Goal: Task Accomplishment & Management: Use online tool/utility

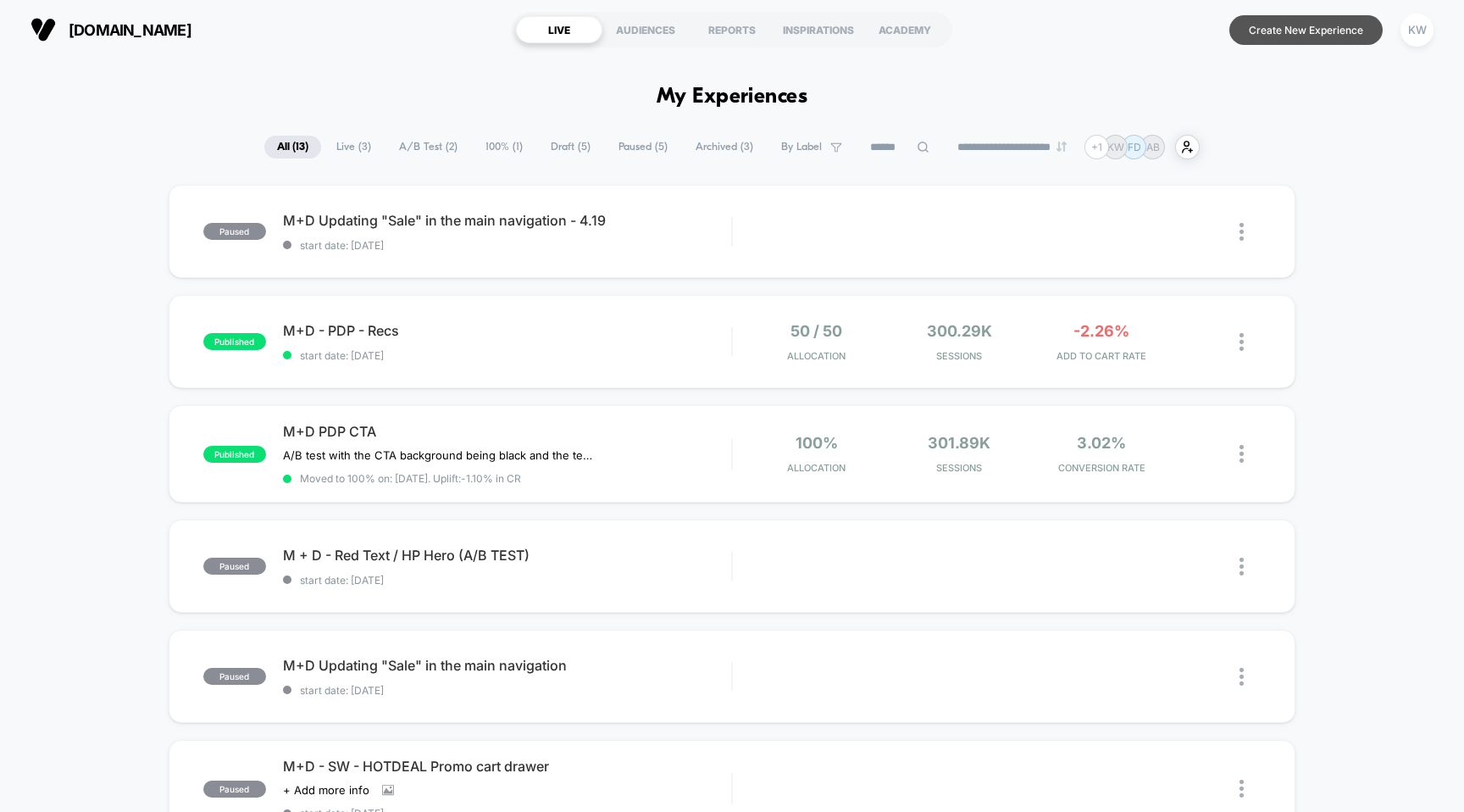
click at [1300, 42] on button "Create New Experience" at bounding box center [1306, 30] width 153 height 30
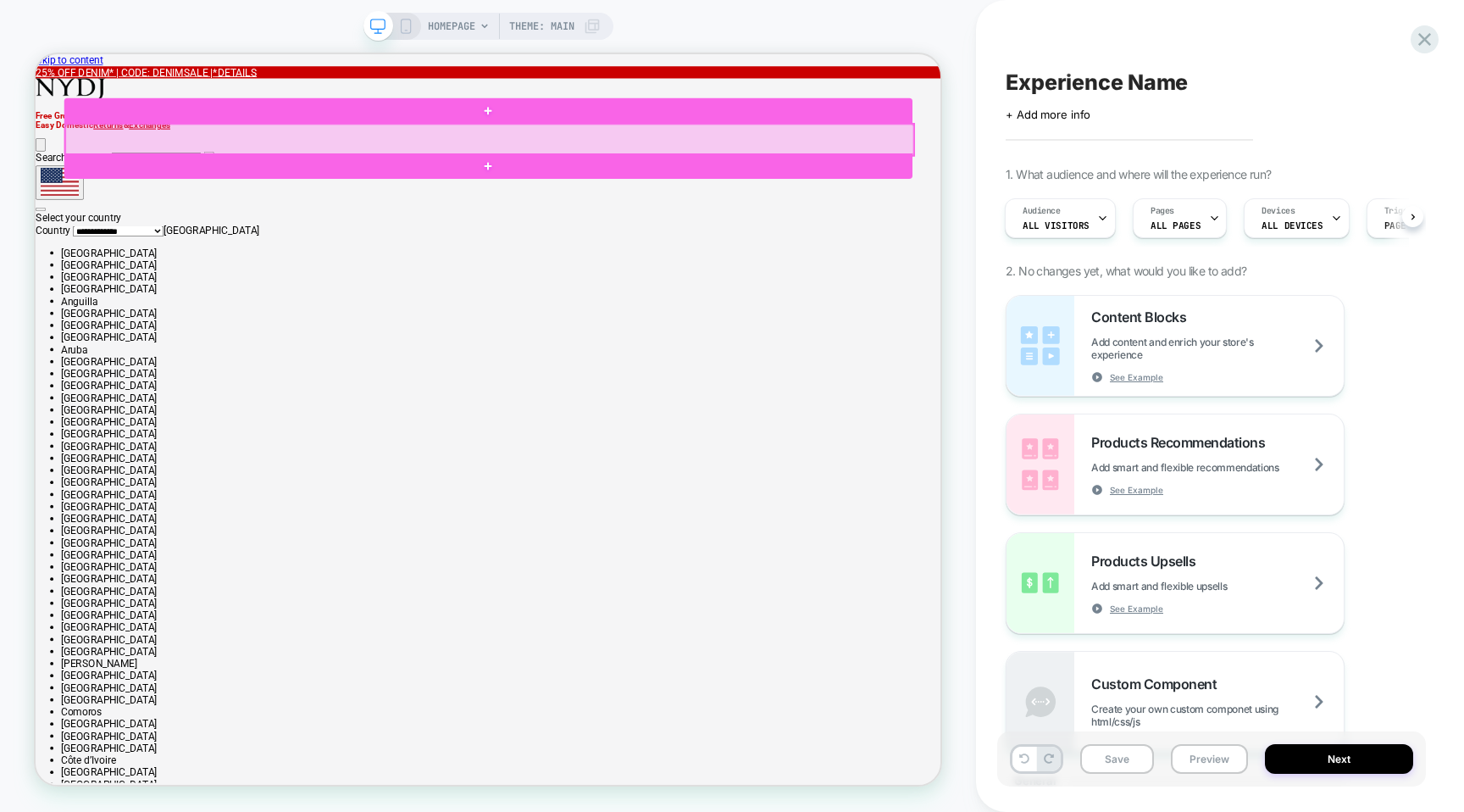
click at [1027, 164] on div at bounding box center [641, 169] width 1131 height 42
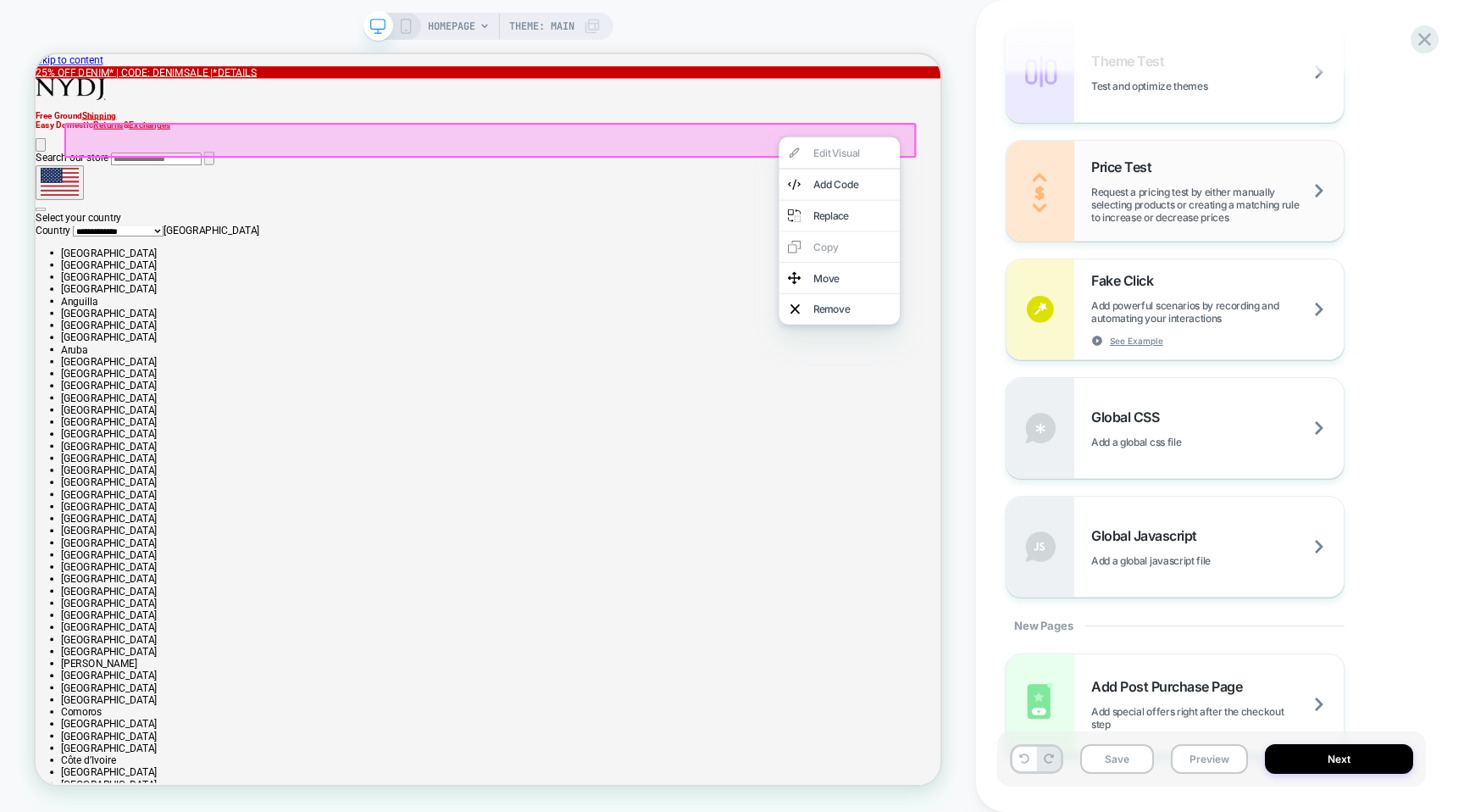
scroll to position [957, 0]
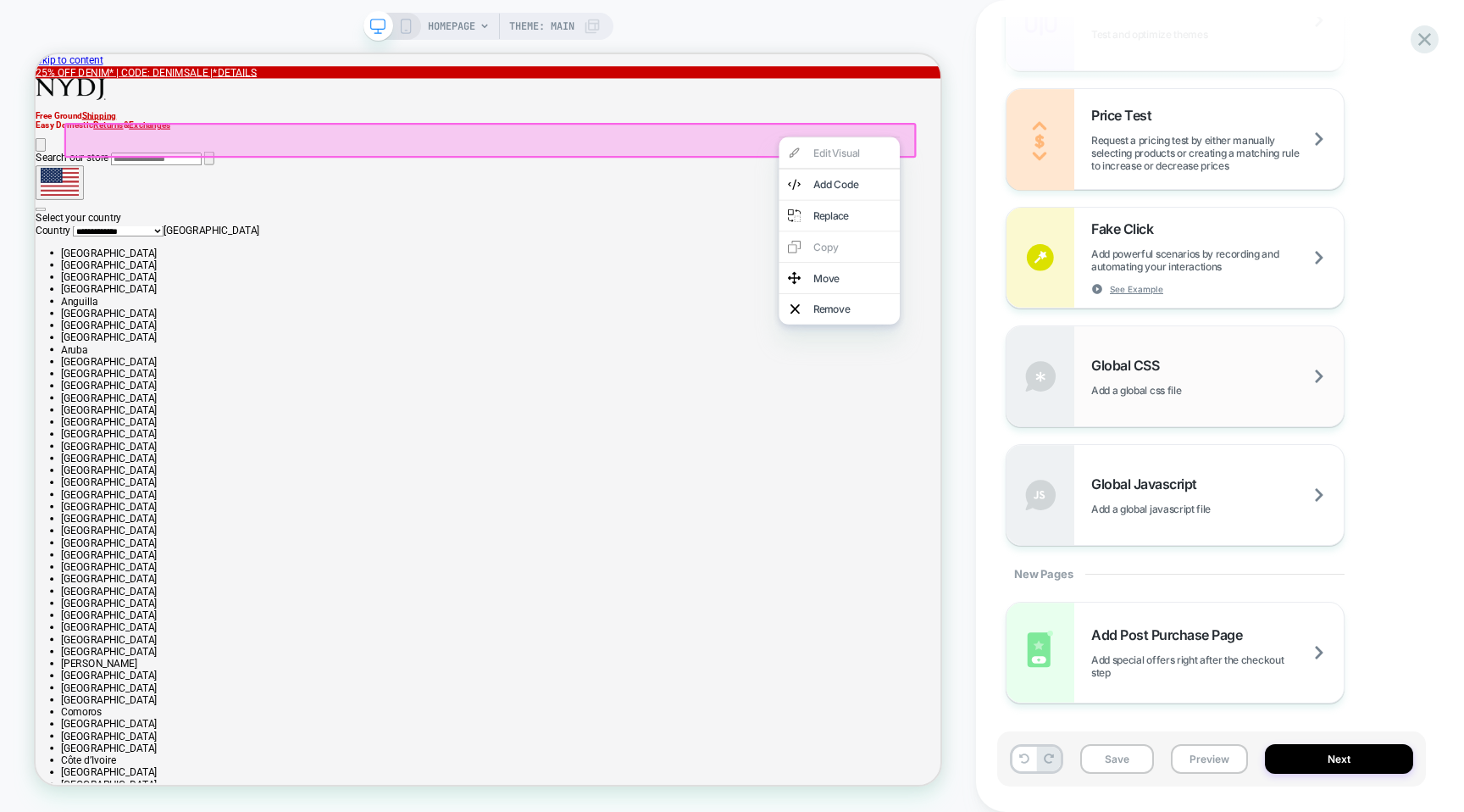
click at [1111, 389] on span "Add a global css file" at bounding box center [1157, 390] width 132 height 13
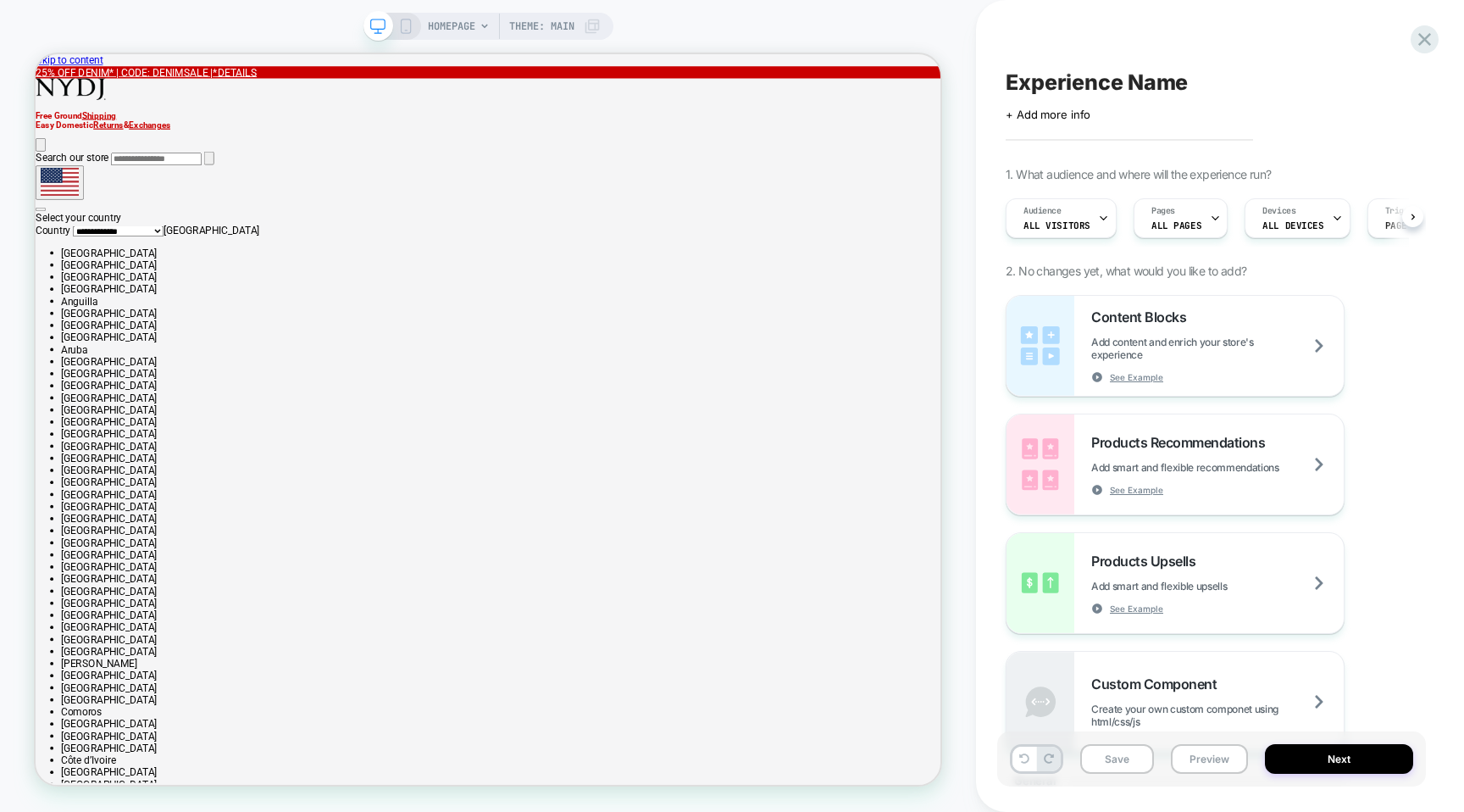
scroll to position [0, 1]
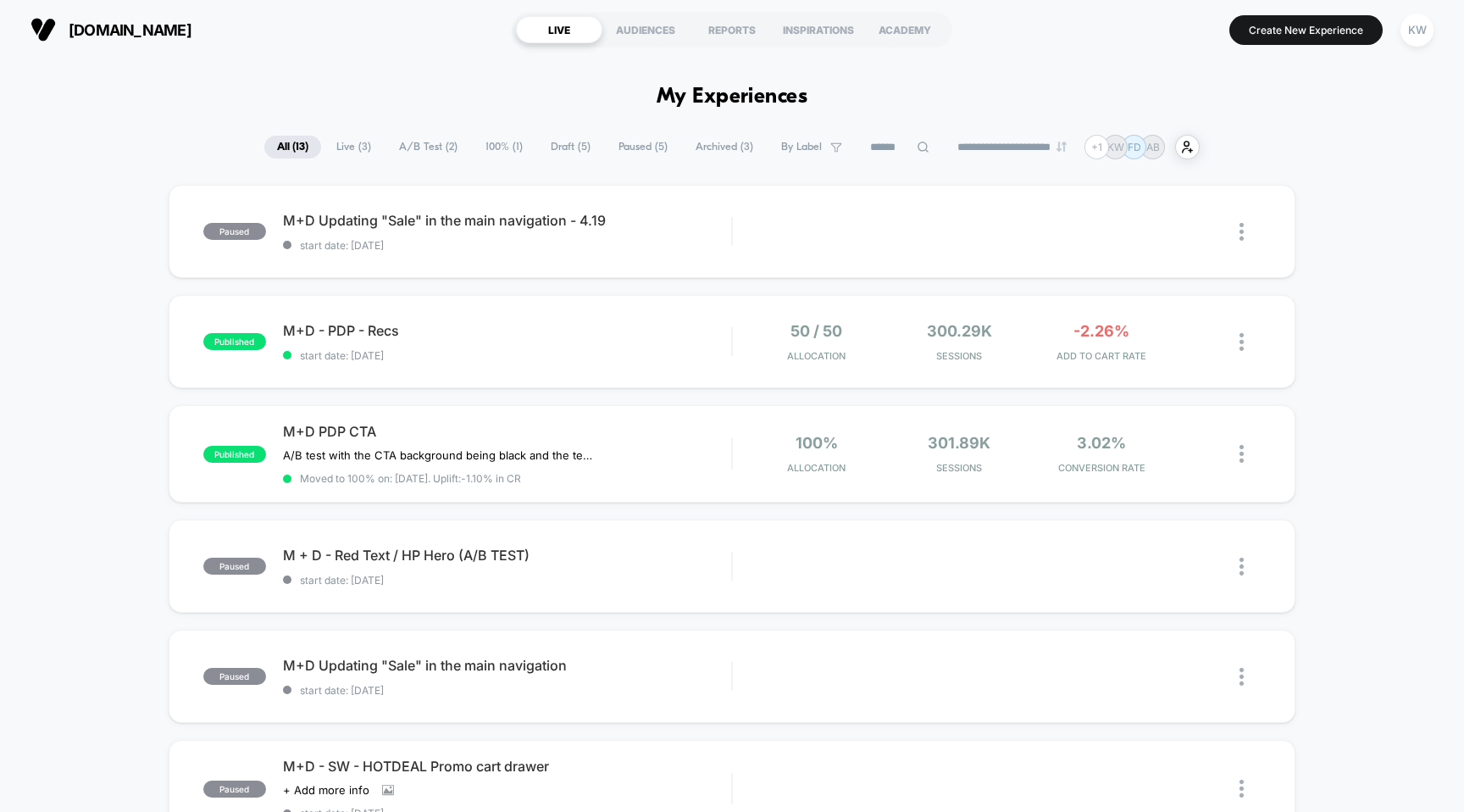
click at [563, 142] on span "Draft ( 5 )" at bounding box center [571, 147] width 66 height 23
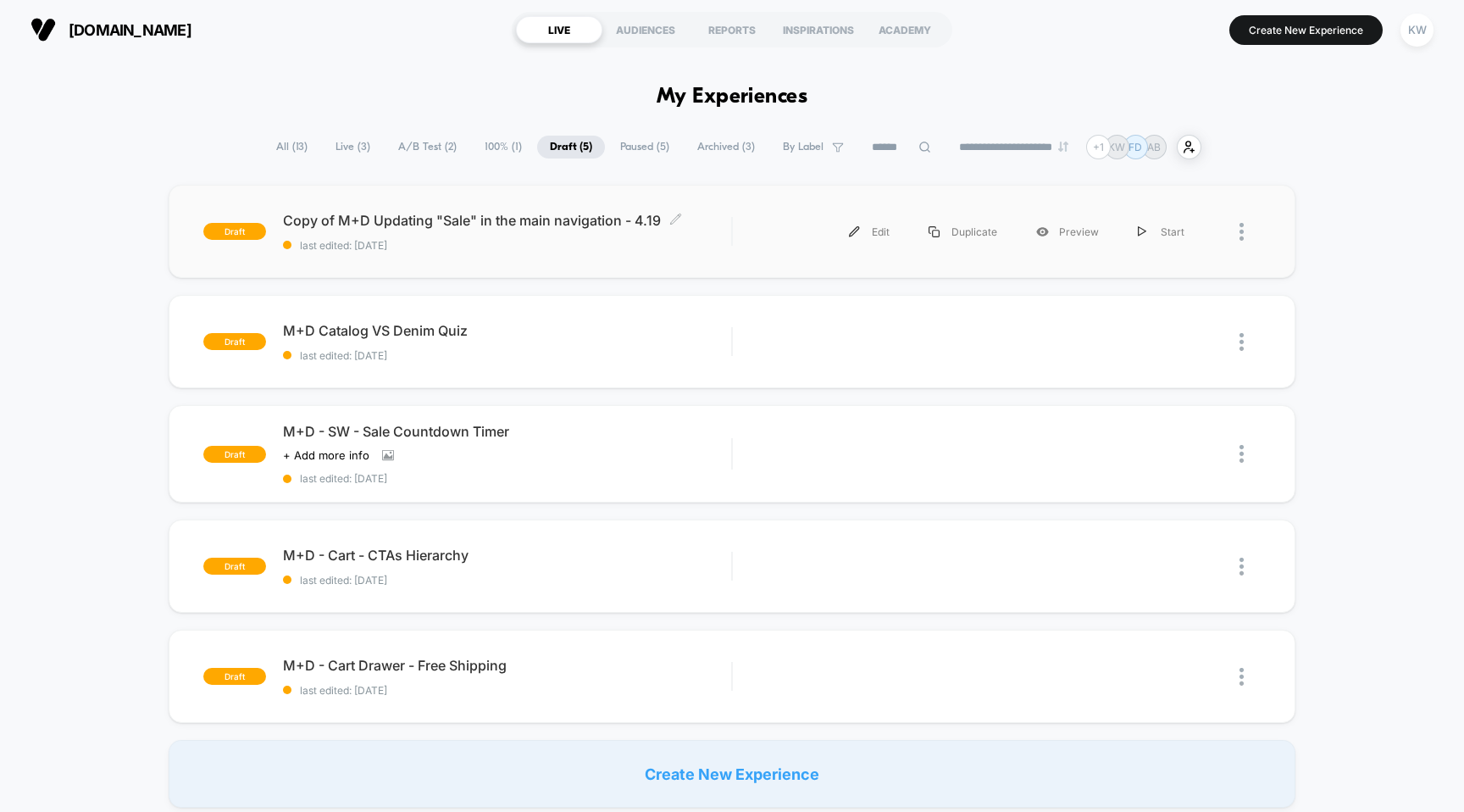
click at [619, 244] on span "last edited: [DATE]" at bounding box center [508, 245] width 449 height 13
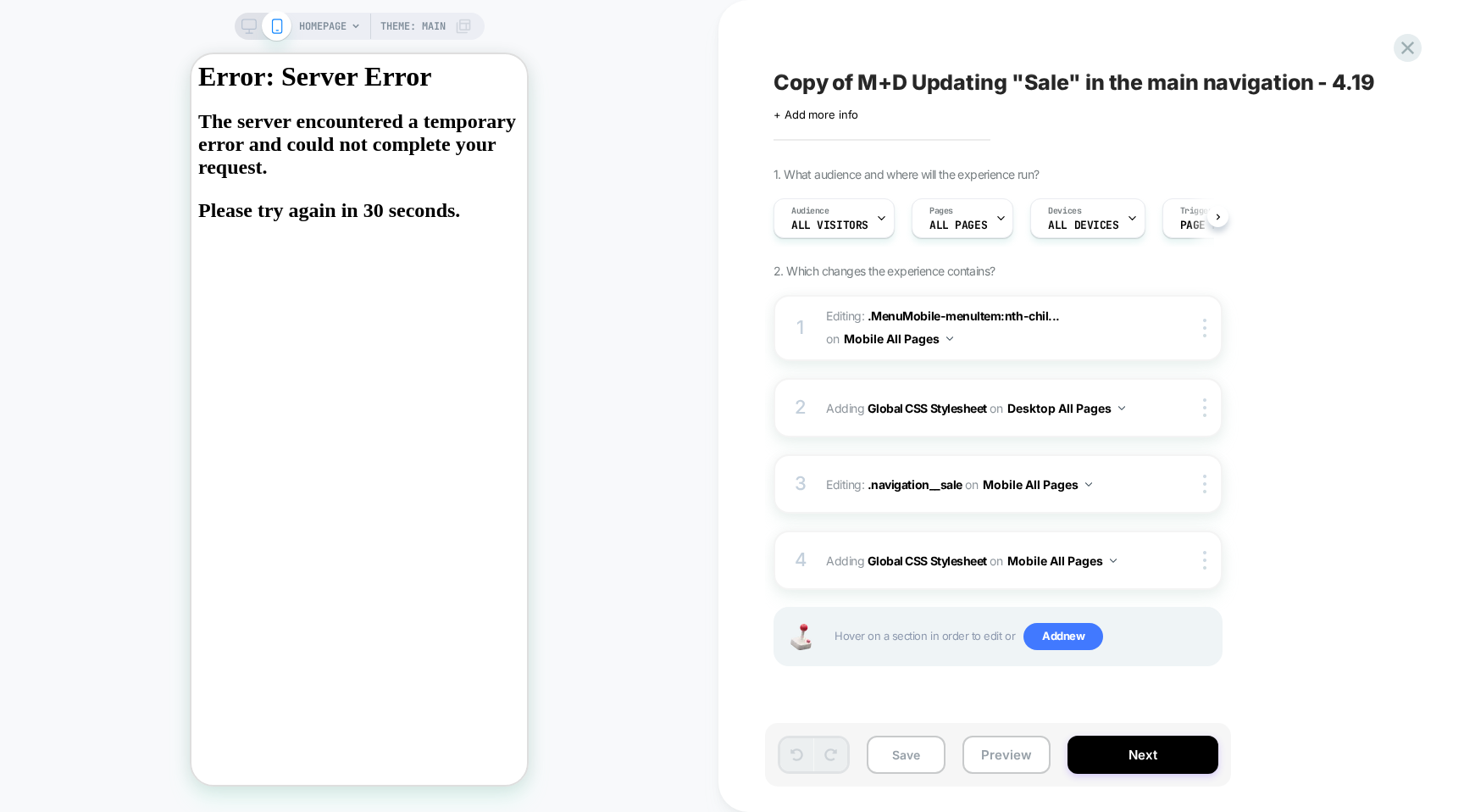
scroll to position [0, 1]
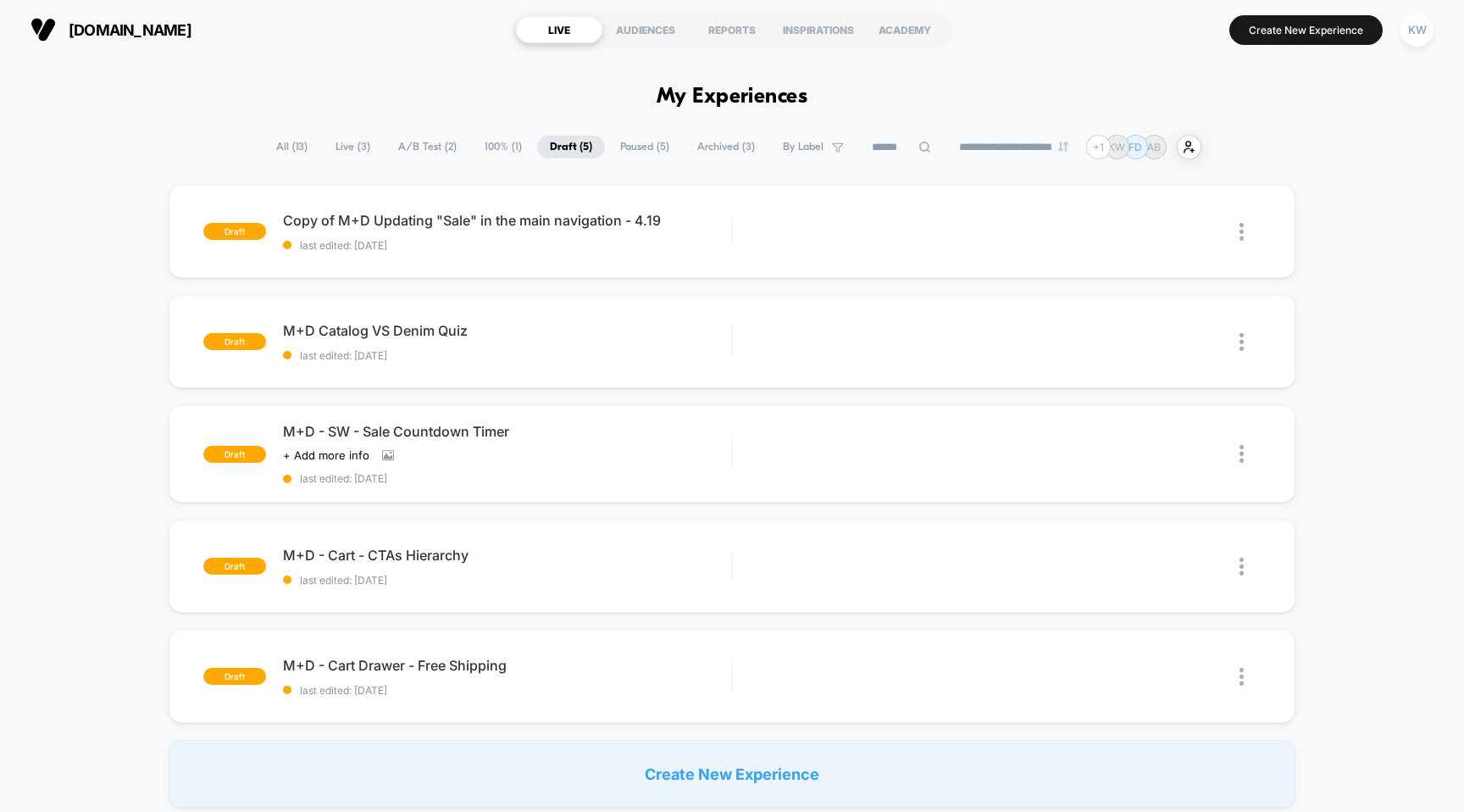
click at [458, 293] on div "draft Copy of M+D Updating "Sale" in the main navigation - 4.19 last edited: [D…" at bounding box center [732, 496] width 1464 height 623
click at [472, 147] on span "100% ( 1 )" at bounding box center [503, 147] width 63 height 23
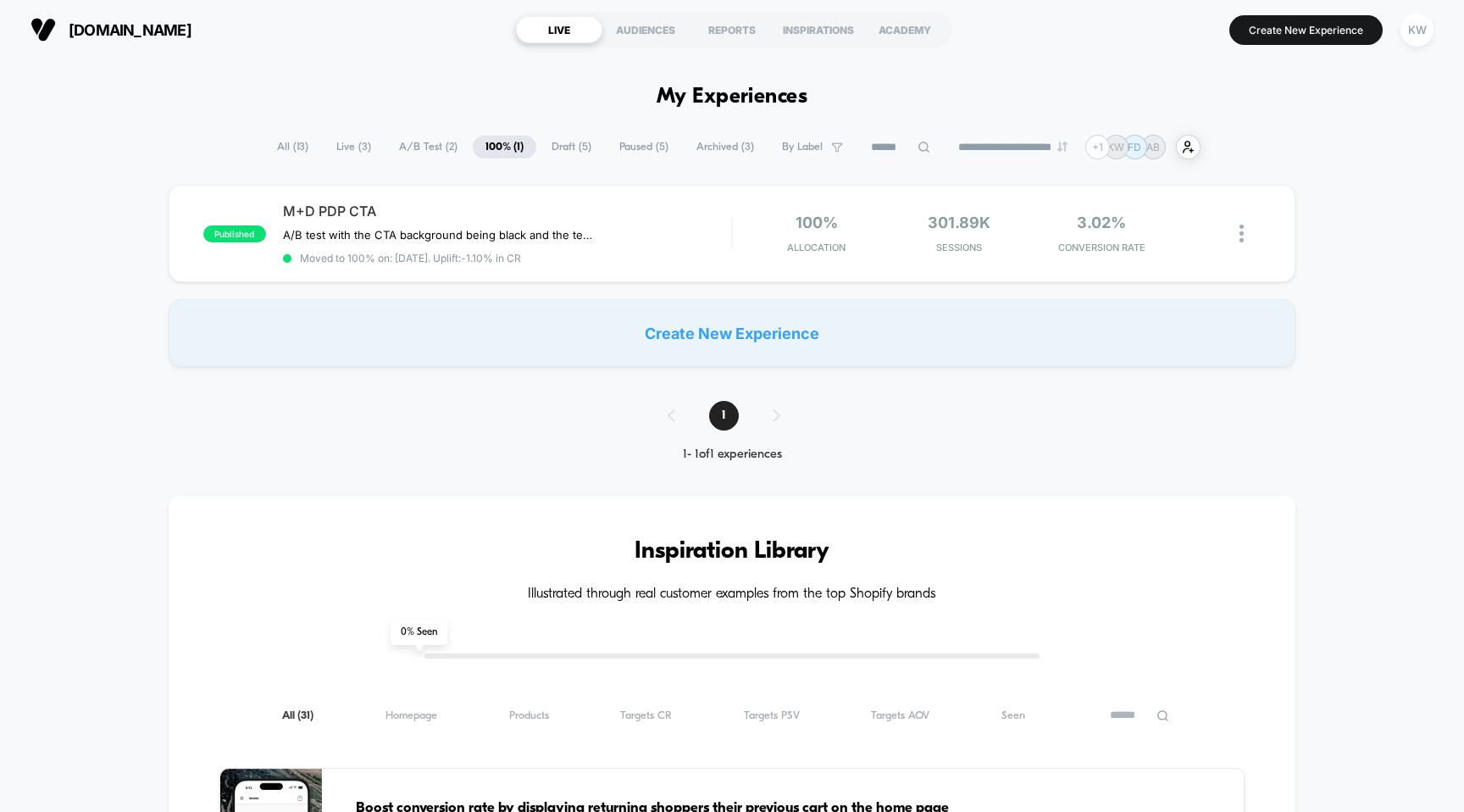
click at [408, 142] on span "A/B Test ( 2 )" at bounding box center [428, 147] width 84 height 23
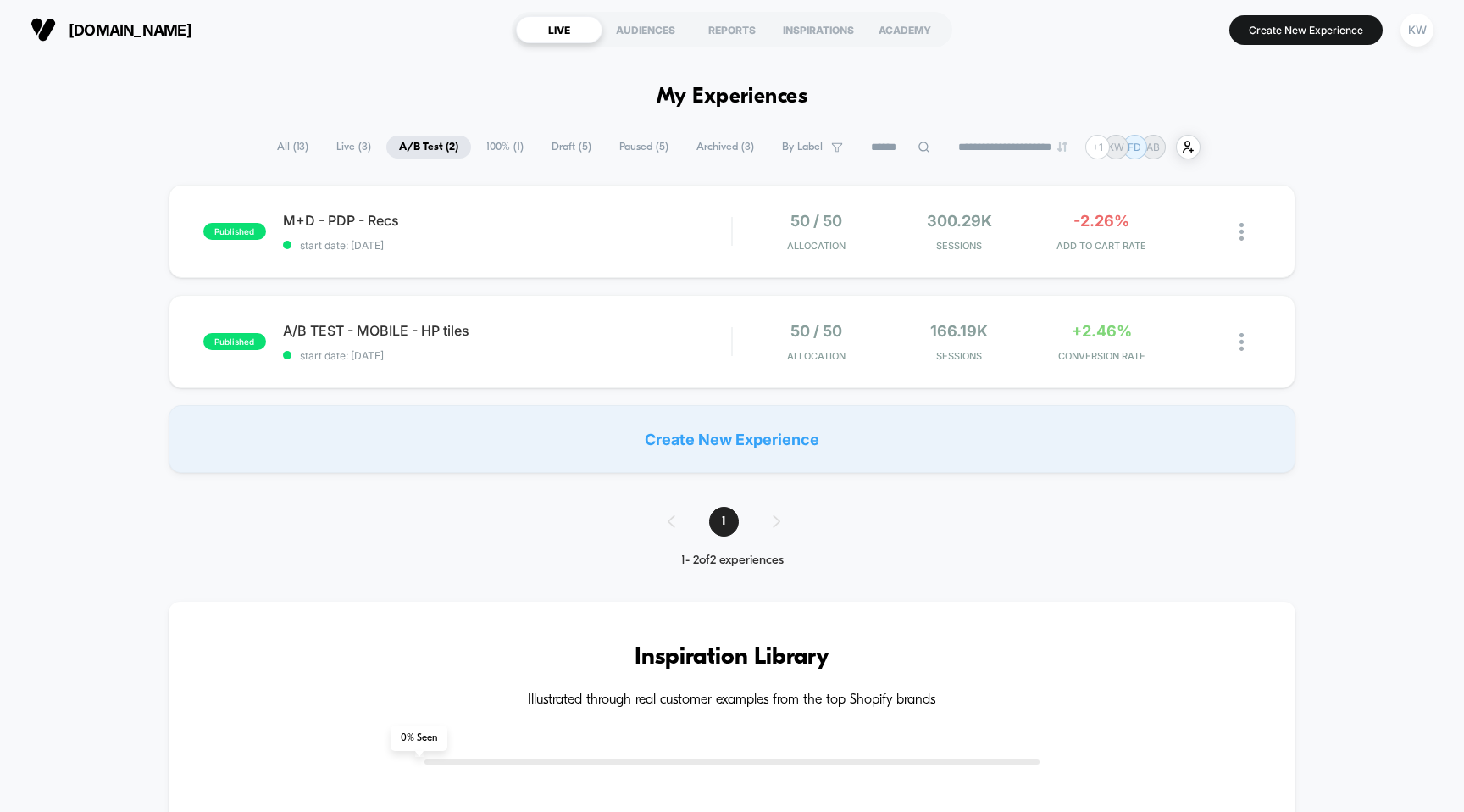
click at [343, 146] on span "Live ( 3 )" at bounding box center [353, 147] width 60 height 23
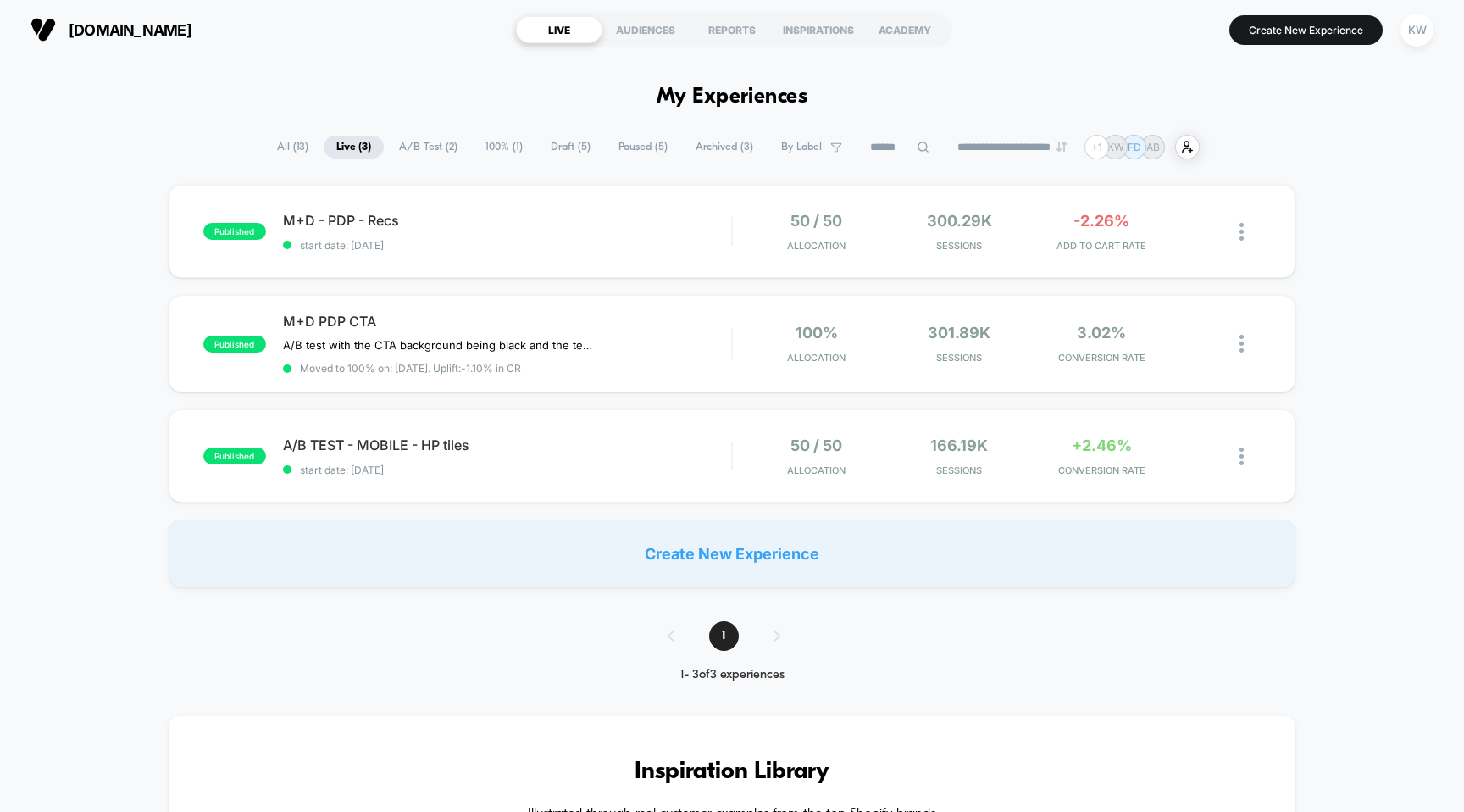
click at [646, 143] on span "Paused ( 5 )" at bounding box center [642, 147] width 74 height 23
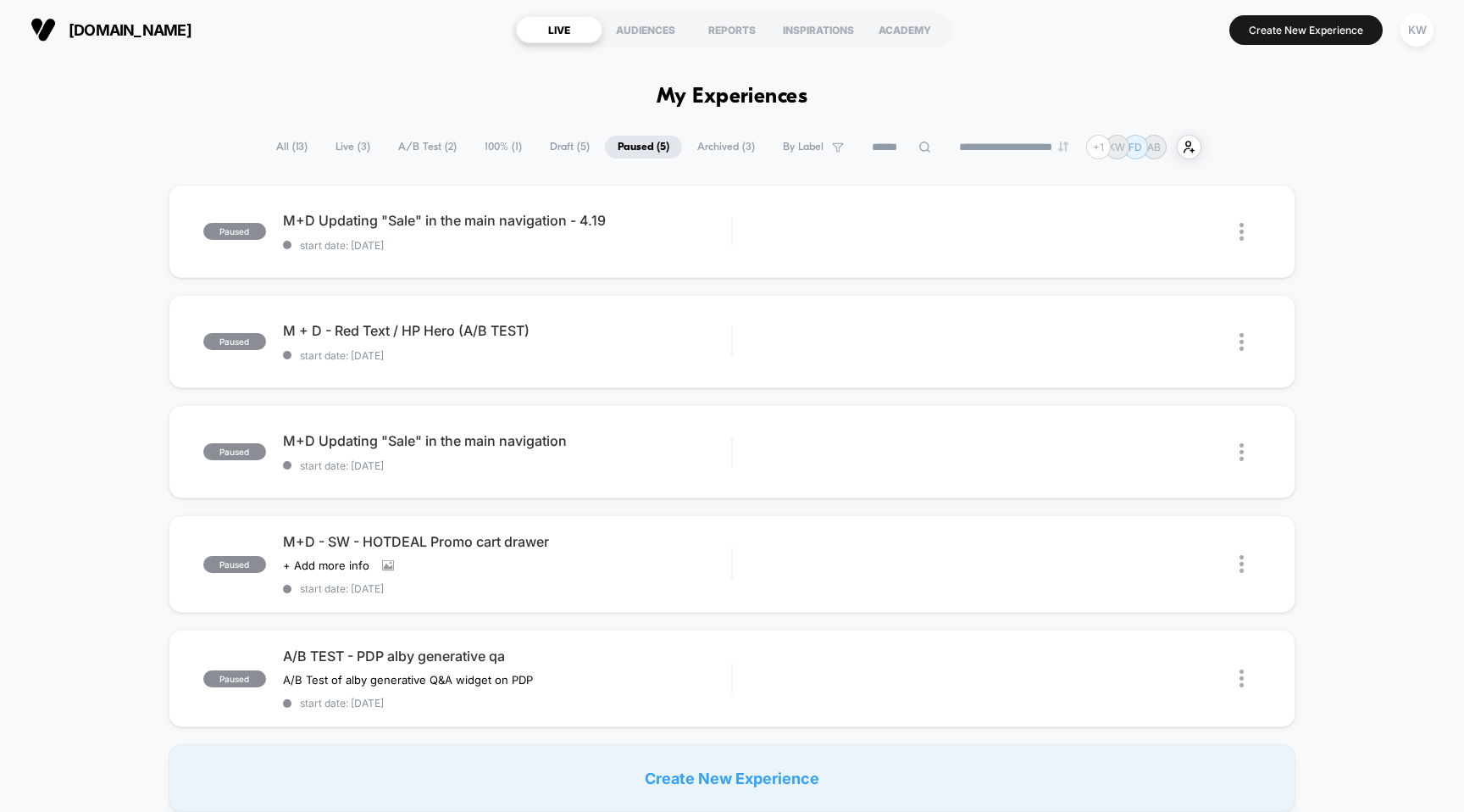
click at [545, 141] on span "Draft ( 5 )" at bounding box center [570, 147] width 66 height 23
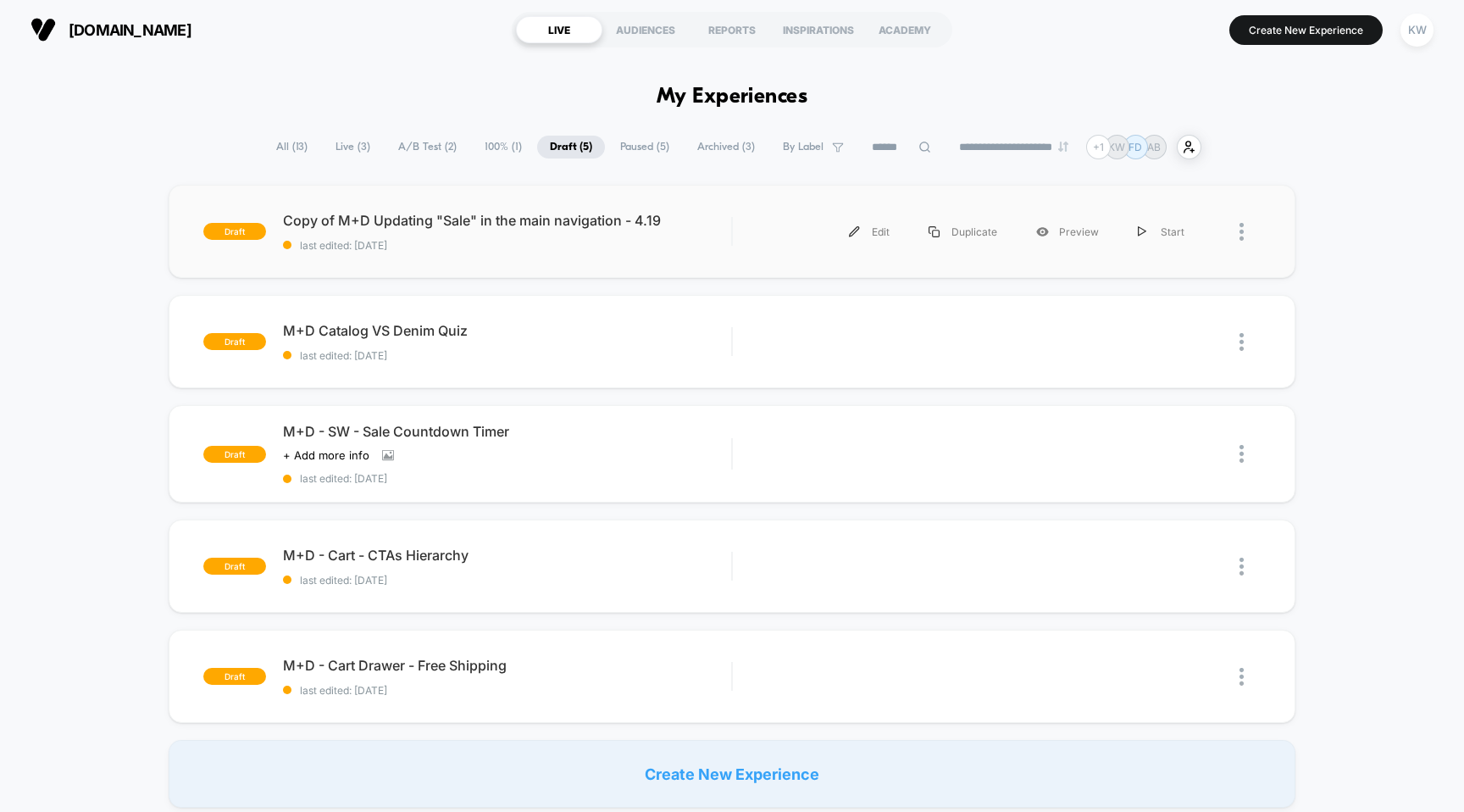
click at [476, 208] on div "draft Copy of M+D Updating "Sale" in the main navigation - 4.19 last edited: 8/…" at bounding box center [732, 231] width 1127 height 94
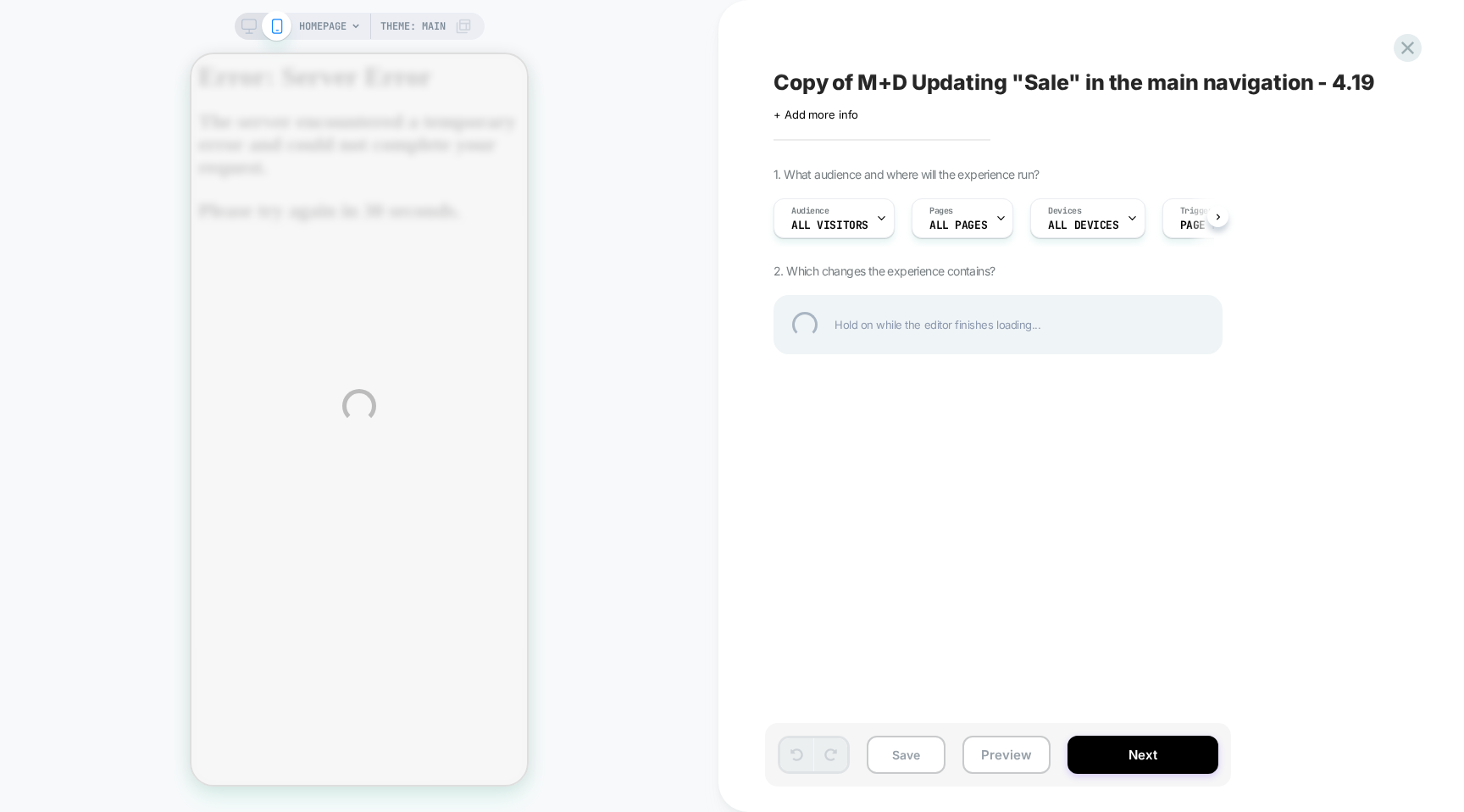
click at [247, 29] on div "HOMEPAGE Theme: MAIN Copy of M+D Updating "Sale" in the main navigation - 4.19 …" at bounding box center [732, 406] width 1464 height 812
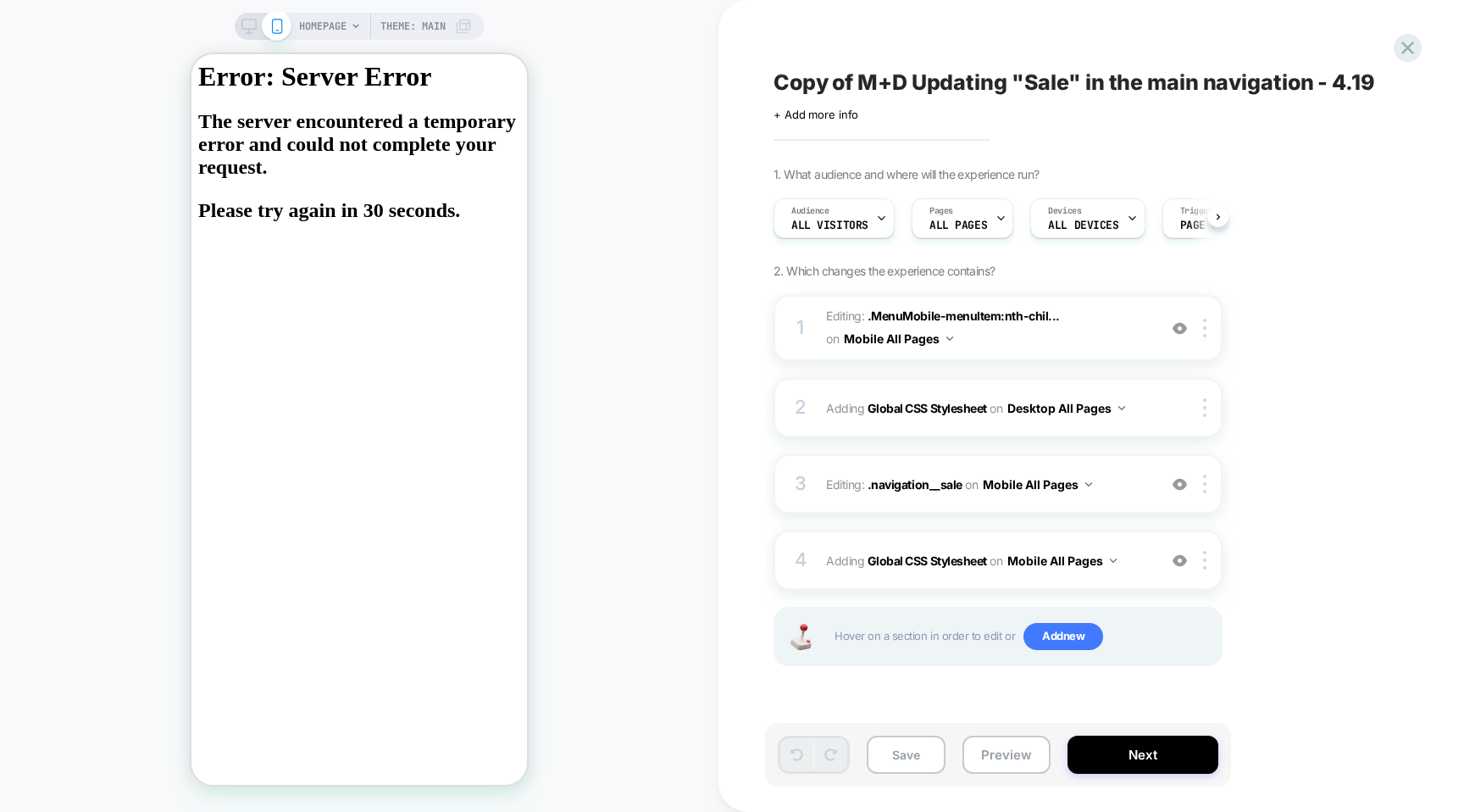
scroll to position [0, 1]
click at [247, 29] on rect at bounding box center [248, 24] width 14 height 10
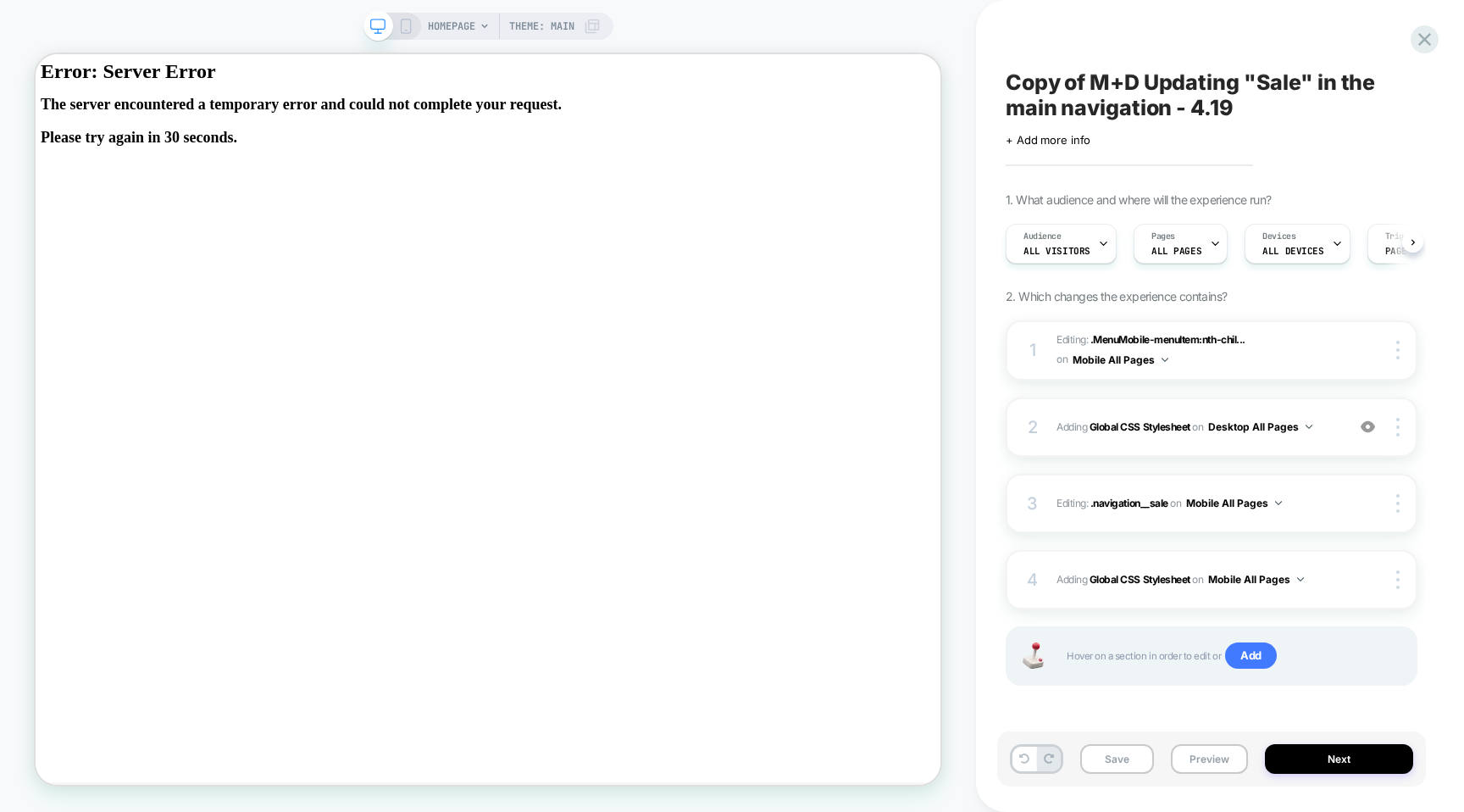
click at [404, 24] on icon at bounding box center [406, 25] width 15 height 15
